Goal: Complete application form

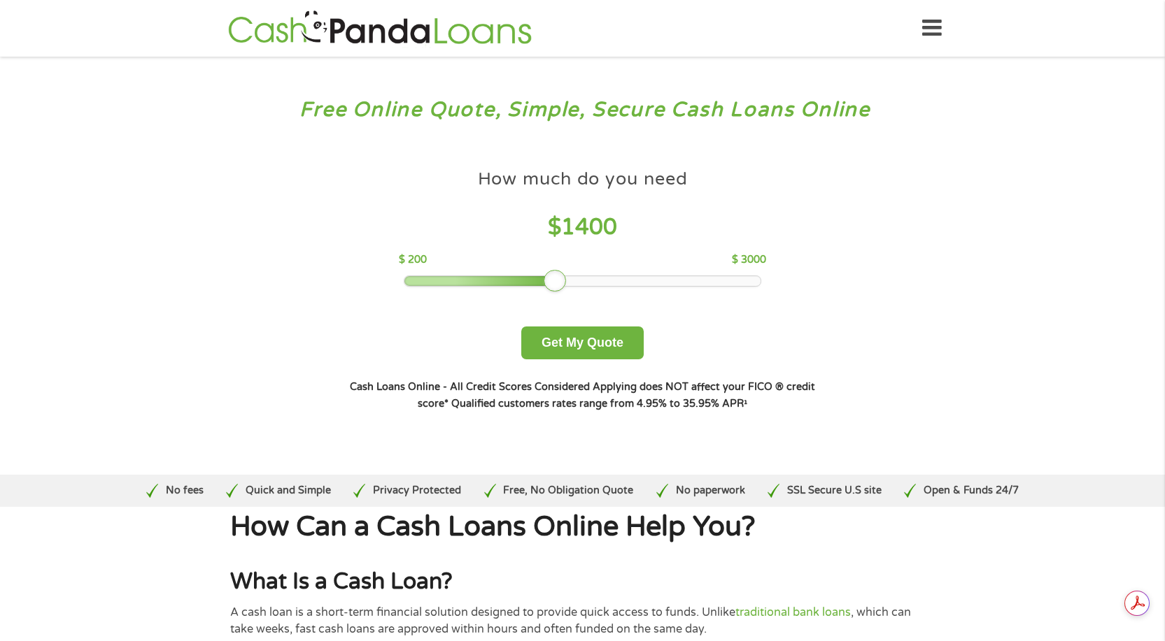
drag, startPoint x: 506, startPoint y: 278, endPoint x: 555, endPoint y: 272, distance: 48.6
click at [555, 272] on div at bounding box center [555, 281] width 22 height 22
click at [590, 349] on button "Get My Quote" at bounding box center [582, 343] width 122 height 33
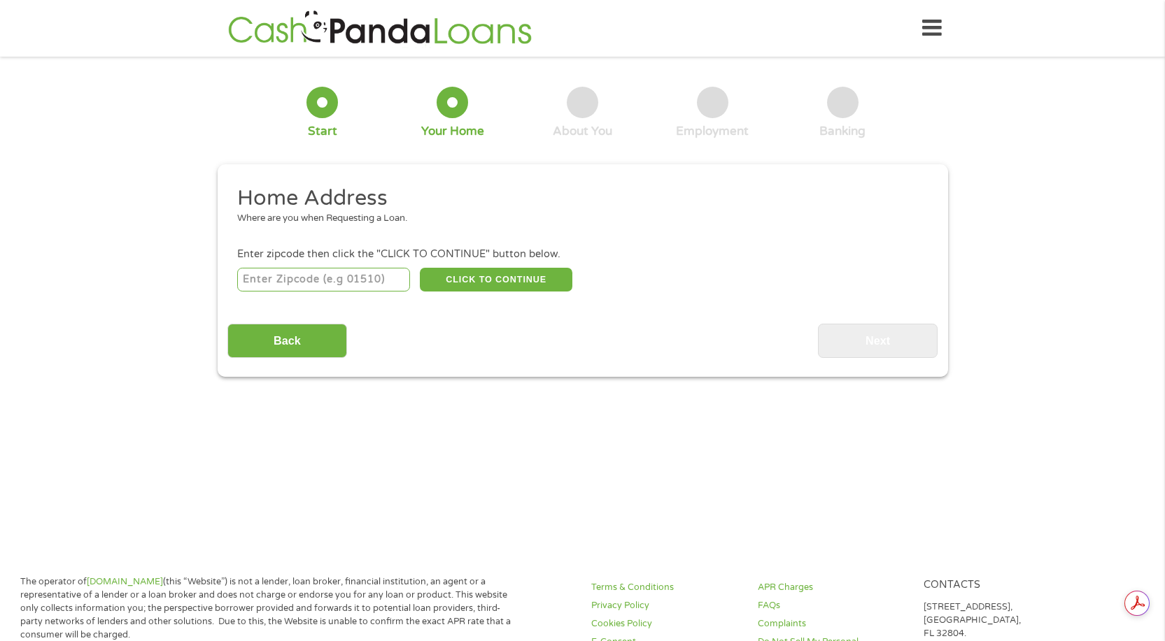
click at [329, 276] on input "number" at bounding box center [323, 280] width 173 height 24
type input "32420"
click at [490, 285] on button "CLICK TO CONTINUE" at bounding box center [496, 280] width 152 height 24
type input "32420"
type input "[PERSON_NAME]"
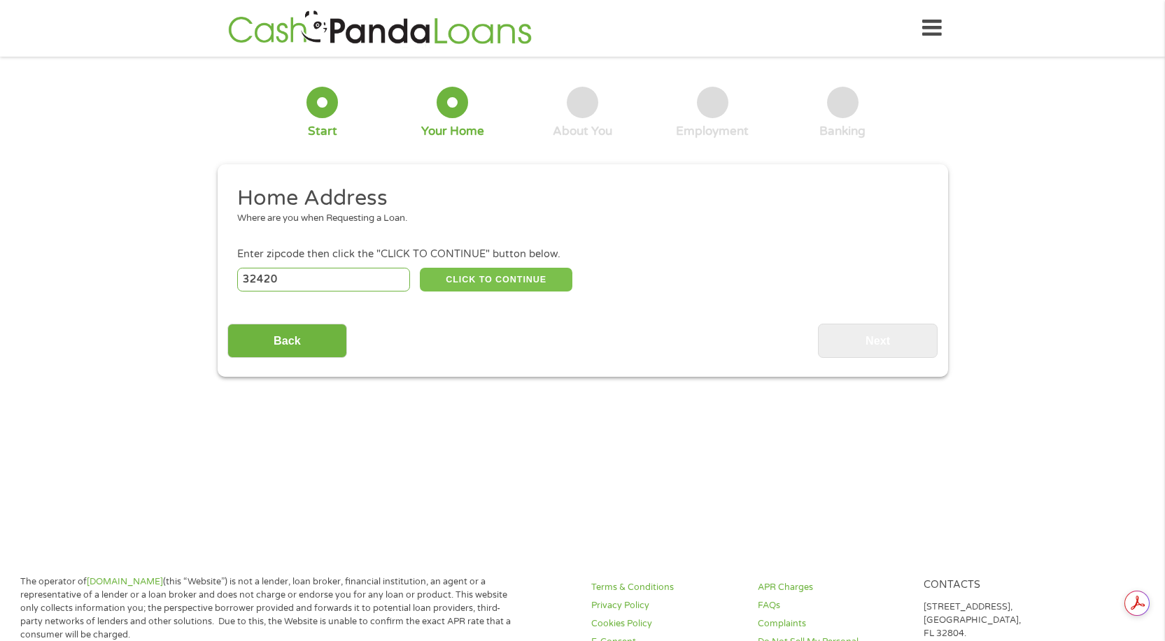
select select "[US_STATE]"
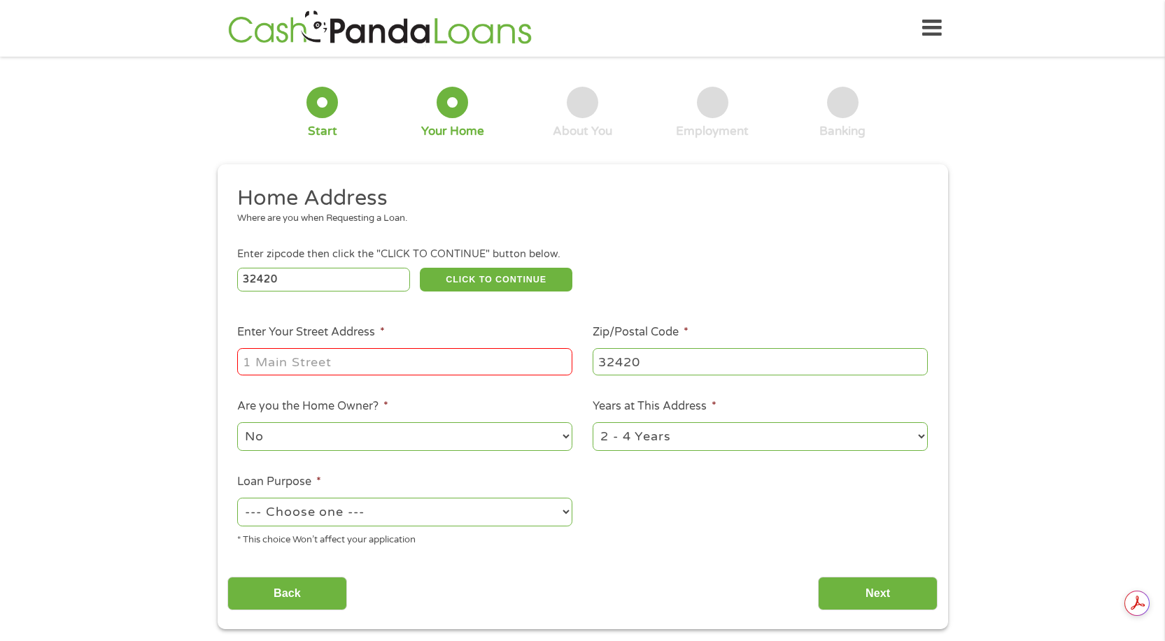
click at [319, 352] on input "Enter Your Street Address *" at bounding box center [404, 361] width 335 height 27
type input "[STREET_ADDRESS]"
click at [394, 436] on select "No Yes" at bounding box center [404, 437] width 335 height 29
click at [625, 564] on div "Home Address Where are you when Requesting a Loan. Enter zipcode then click the…" at bounding box center [582, 398] width 710 height 427
click at [376, 513] on select "--- Choose one --- Pay Bills Debt Consolidation Home Improvement Major Purchase…" at bounding box center [404, 512] width 335 height 29
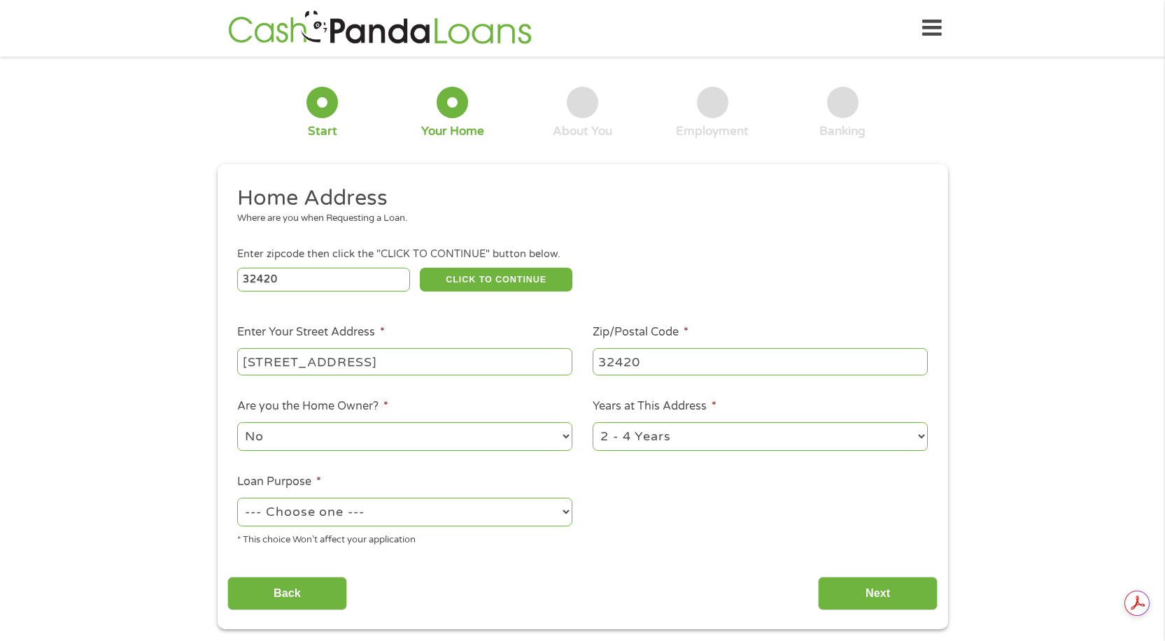
select select "debtconsolidation"
click at [237, 498] on select "--- Choose one --- Pay Bills Debt Consolidation Home Improvement Major Purchase…" at bounding box center [404, 512] width 335 height 29
click at [846, 595] on input "Next" at bounding box center [878, 594] width 120 height 34
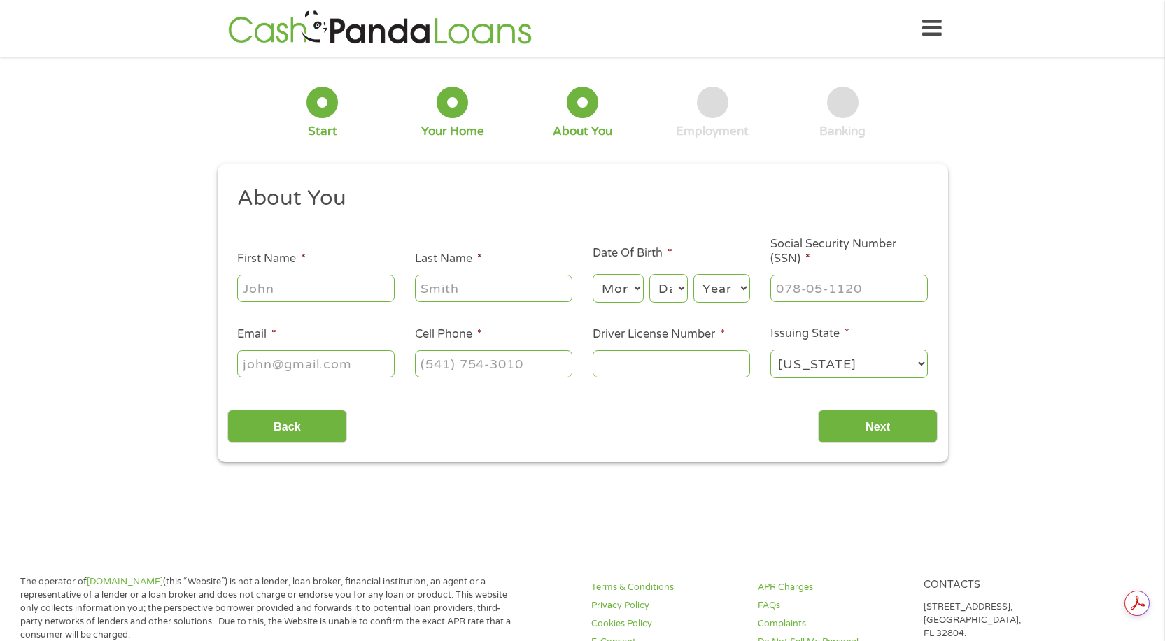
scroll to position [6, 6]
click at [299, 276] on input "First Name *" at bounding box center [315, 288] width 157 height 27
type input "angel"
type input "hall"
click at [620, 283] on select "Month 1 2 3 4 5 6 7 8 9 10 11 12" at bounding box center [617, 288] width 51 height 29
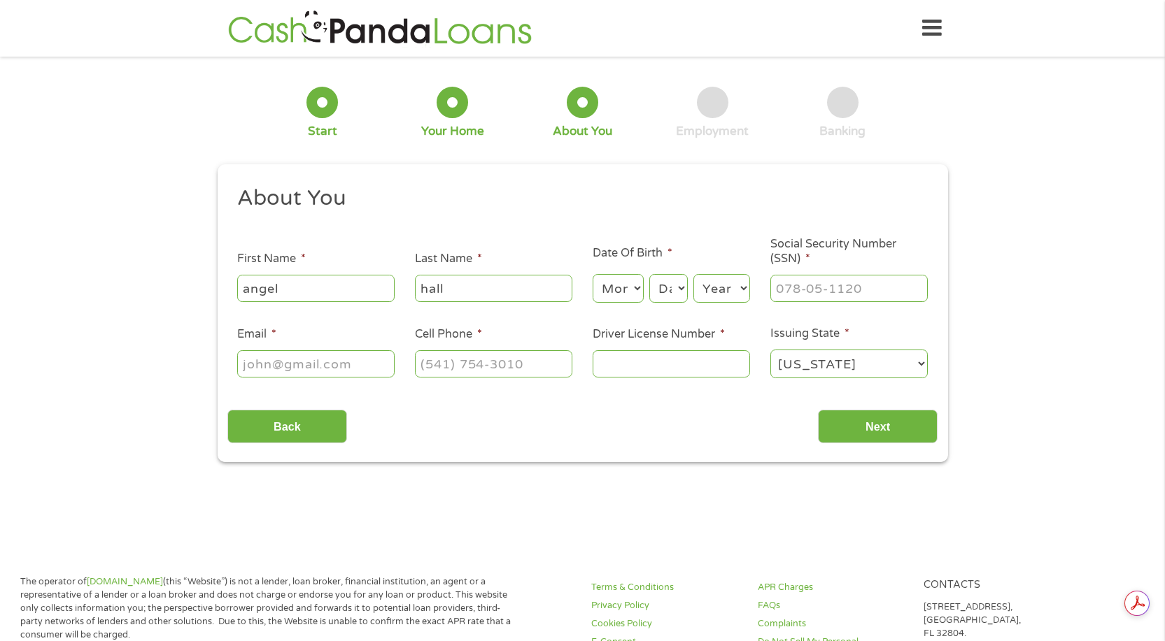
select select "12"
click at [592, 274] on select "Month 1 2 3 4 5 6 7 8 9 10 11 12" at bounding box center [617, 288] width 51 height 29
click at [664, 289] on select "Day 1 2 3 4 5 6 7 8 9 10 11 12 13 14 15 16 17 18 19 20 21 22 23 24 25 26 27 28 …" at bounding box center [668, 288] width 38 height 29
select select "29"
click at [705, 287] on select "Year [DATE] 2006 2005 2004 2003 2002 2001 2000 1999 1998 1997 1996 1995 1994 19…" at bounding box center [721, 288] width 57 height 29
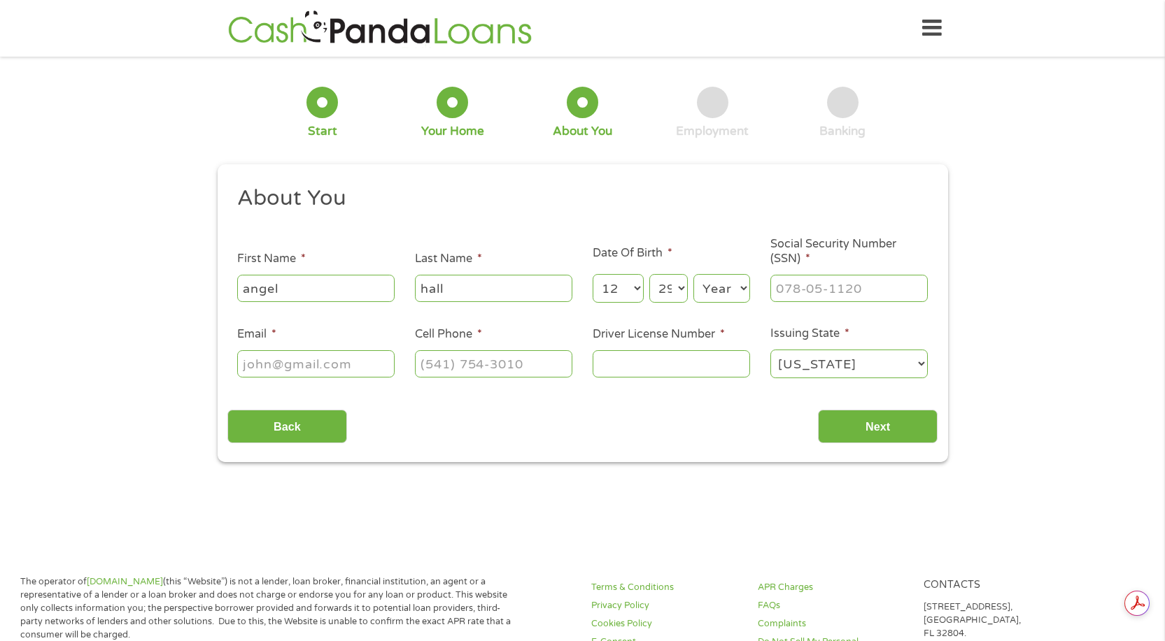
select select "1993"
click at [858, 281] on input "___-__-____" at bounding box center [848, 288] width 157 height 27
click at [798, 281] on input "___-__-____" at bounding box center [848, 288] width 157 height 27
drag, startPoint x: 797, startPoint y: 282, endPoint x: 734, endPoint y: 273, distance: 63.6
click at [691, 278] on ul "About You This field is hidden when viewing the form Title * --- Choose one ---…" at bounding box center [582, 288] width 710 height 206
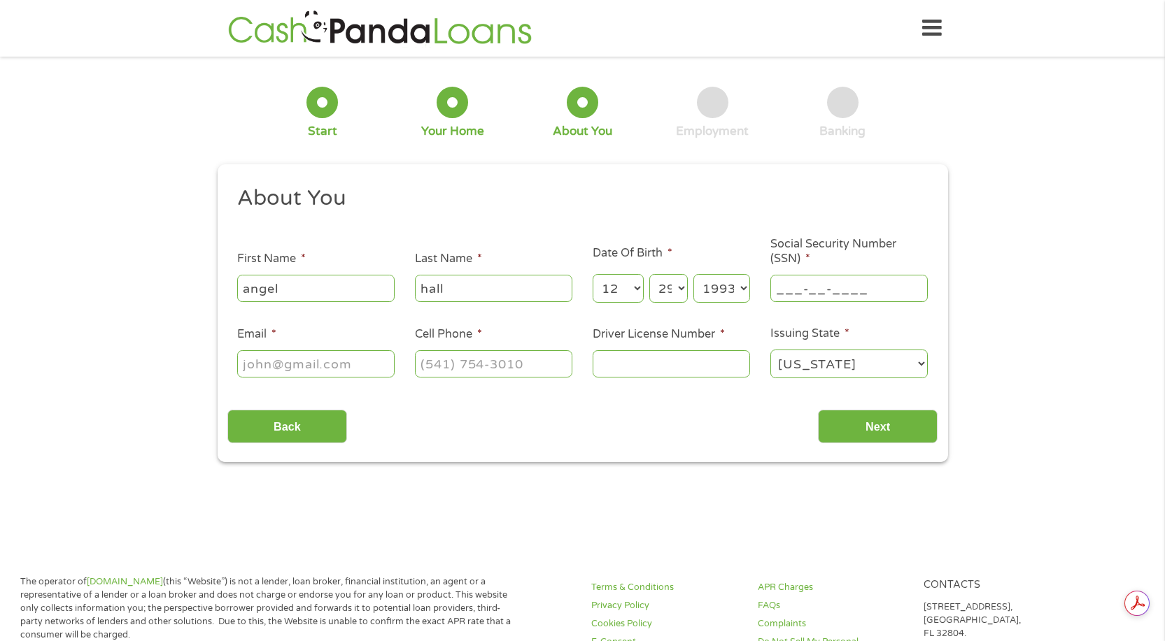
drag, startPoint x: 894, startPoint y: 284, endPoint x: 493, endPoint y: 246, distance: 402.6
click at [492, 246] on ul "About You This field is hidden when viewing the form Title * --- Choose one ---…" at bounding box center [582, 288] width 710 height 206
type input "509-11-0411"
click at [344, 363] on input "Email *" at bounding box center [315, 363] width 157 height 27
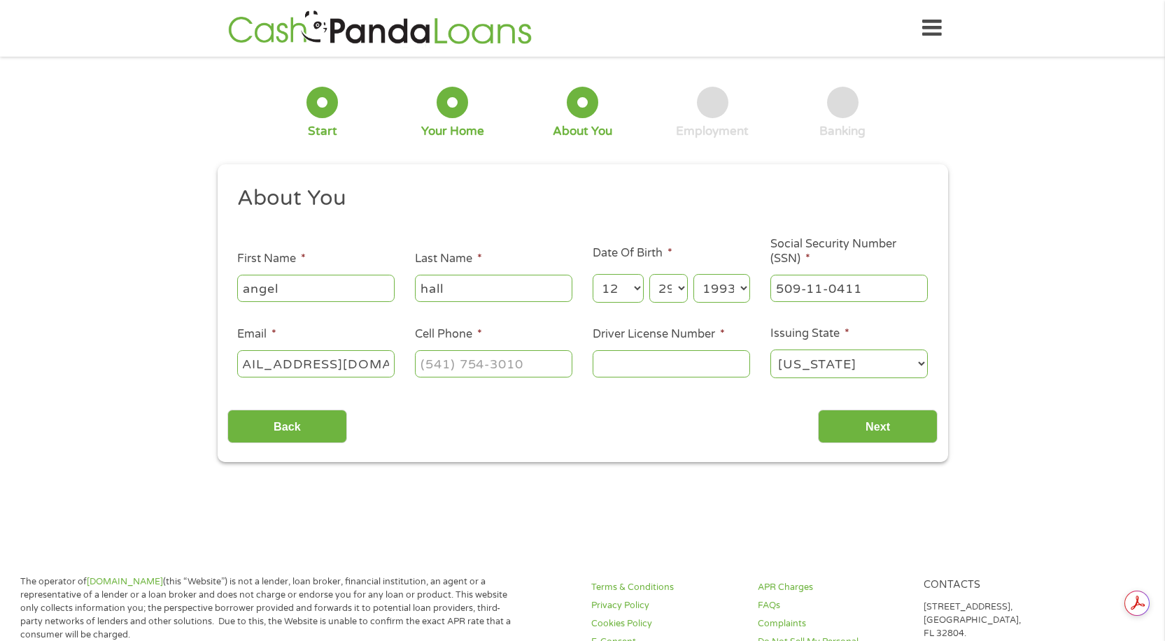
type input "[EMAIL_ADDRESS][DOMAIN_NAME]"
type input "[PHONE_NUMBER]"
